Goal: Task Accomplishment & Management: Use online tool/utility

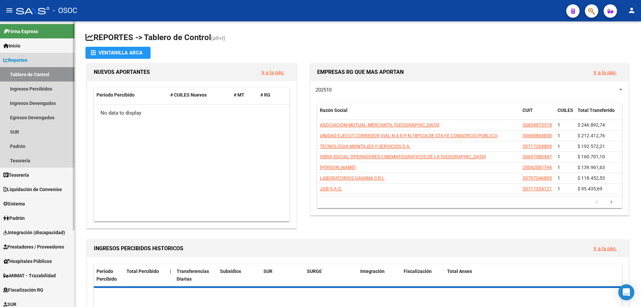
click at [45, 56] on link "Reportes" at bounding box center [37, 60] width 74 height 14
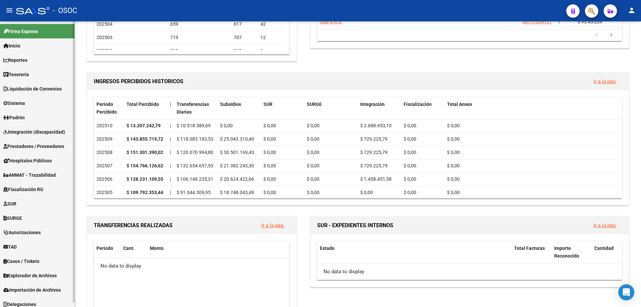
click at [48, 277] on span "Explorador de Archivos" at bounding box center [29, 275] width 53 height 7
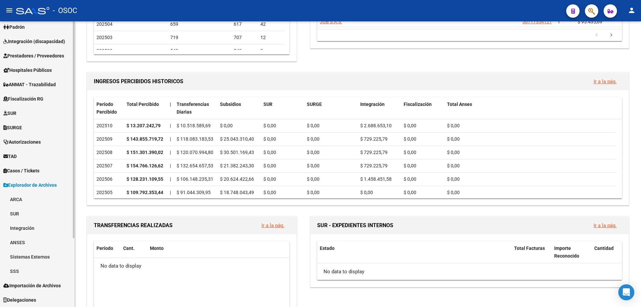
click at [36, 197] on link "ARCA" at bounding box center [37, 199] width 74 height 14
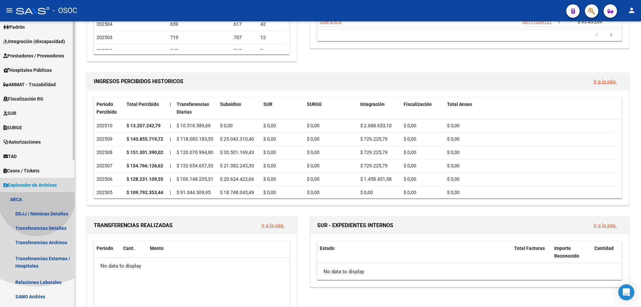
scroll to position [257, 0]
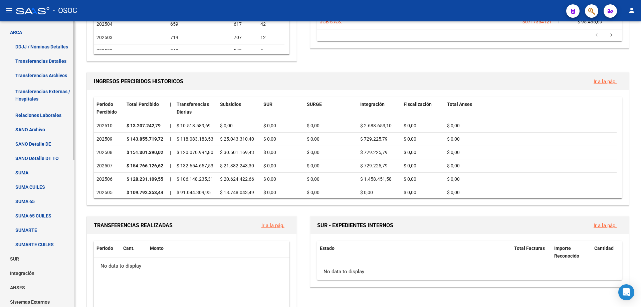
click at [37, 113] on link "Relaciones Laborales" at bounding box center [37, 115] width 74 height 14
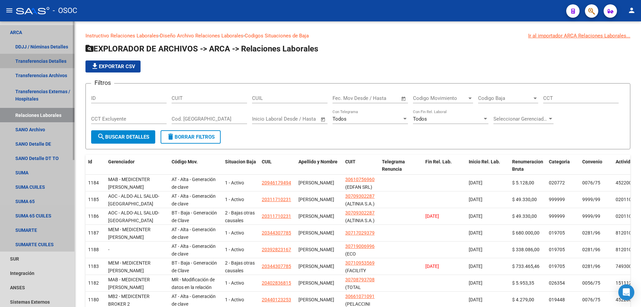
click at [52, 62] on link "Transferencias Detalles" at bounding box center [37, 61] width 74 height 14
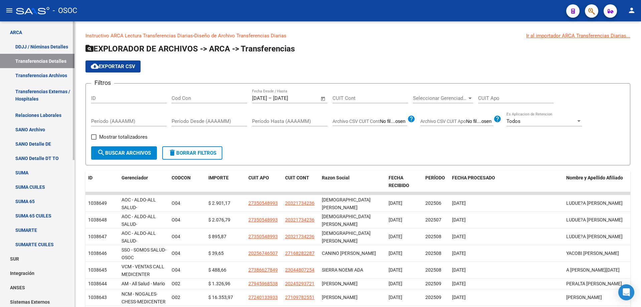
click at [34, 33] on link "ARCA" at bounding box center [37, 32] width 74 height 14
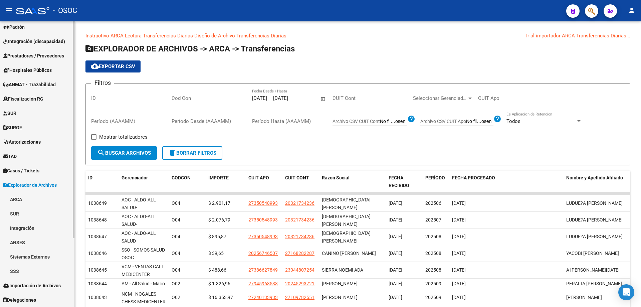
scroll to position [90, 0]
click at [45, 162] on link "TAD" at bounding box center [37, 156] width 74 height 14
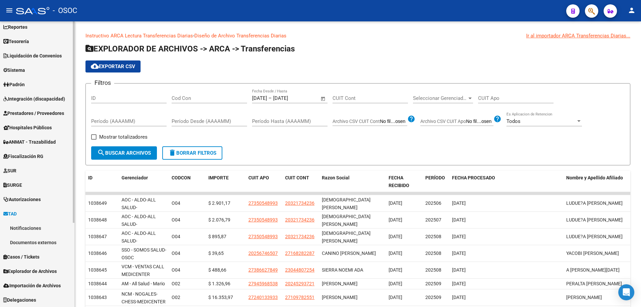
click at [40, 178] on link "SURGE" at bounding box center [37, 185] width 74 height 14
click at [28, 187] on link "SURGE" at bounding box center [37, 185] width 74 height 14
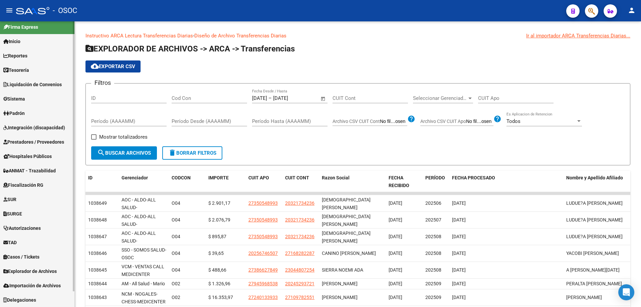
scroll to position [4, 0]
click at [35, 243] on link "TAD" at bounding box center [37, 242] width 74 height 14
click at [35, 248] on link "TAD" at bounding box center [37, 242] width 74 height 14
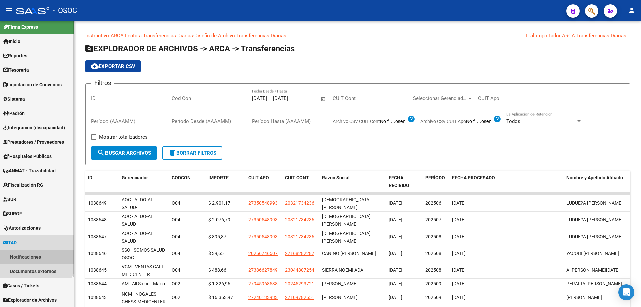
click at [30, 254] on link "Notificaciones" at bounding box center [37, 256] width 74 height 14
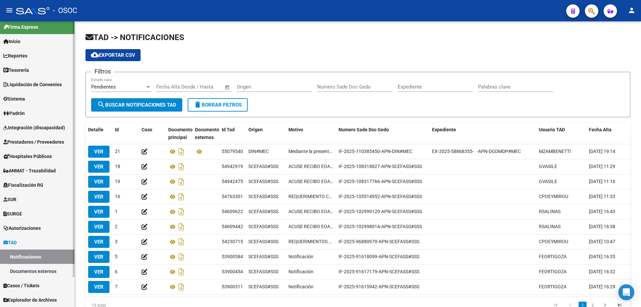
click at [24, 267] on link "Documentos externos" at bounding box center [37, 271] width 74 height 14
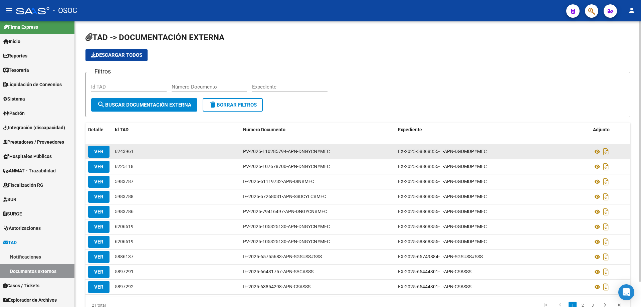
click at [596, 147] on div at bounding box center [610, 151] width 35 height 11
click at [596, 149] on icon at bounding box center [597, 152] width 9 height 8
